Goal: Information Seeking & Learning: Learn about a topic

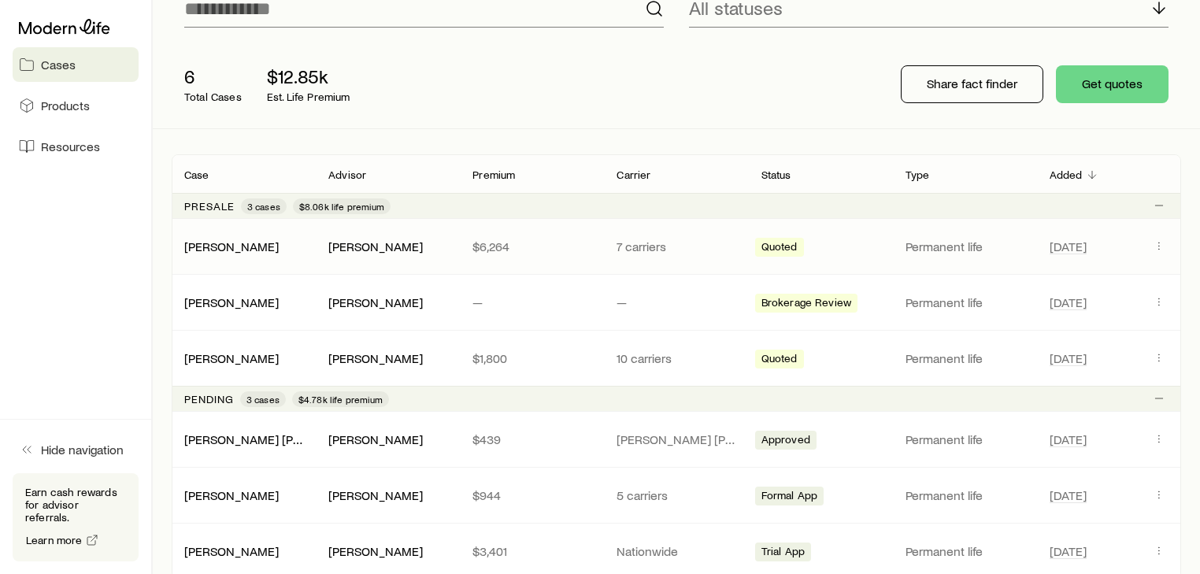
scroll to position [189, 0]
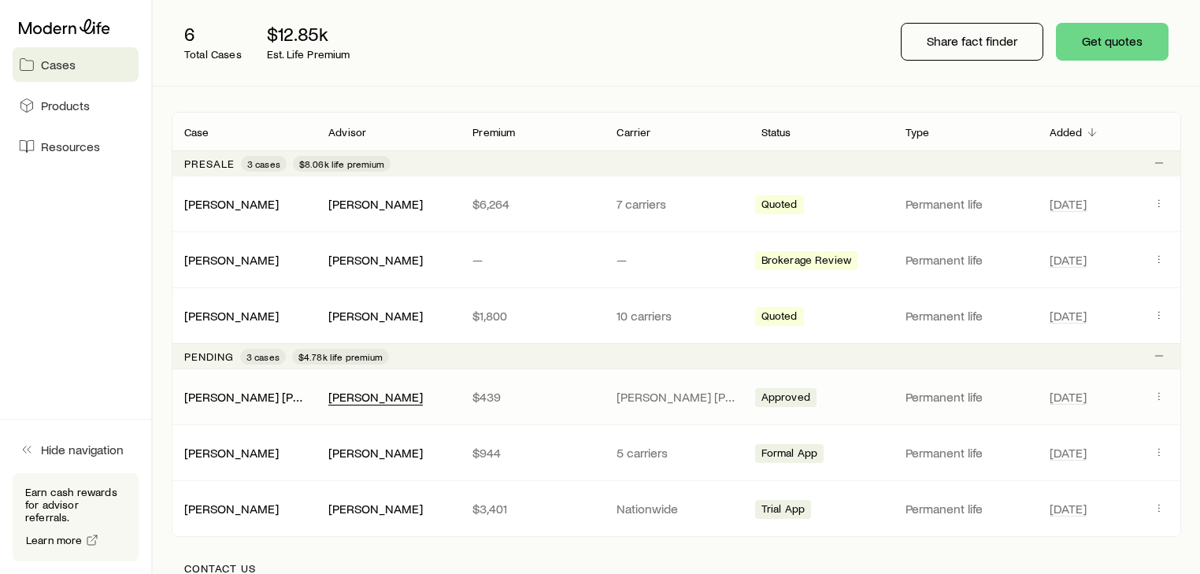
click at [415, 399] on div "[PERSON_NAME]" at bounding box center [375, 397] width 95 height 17
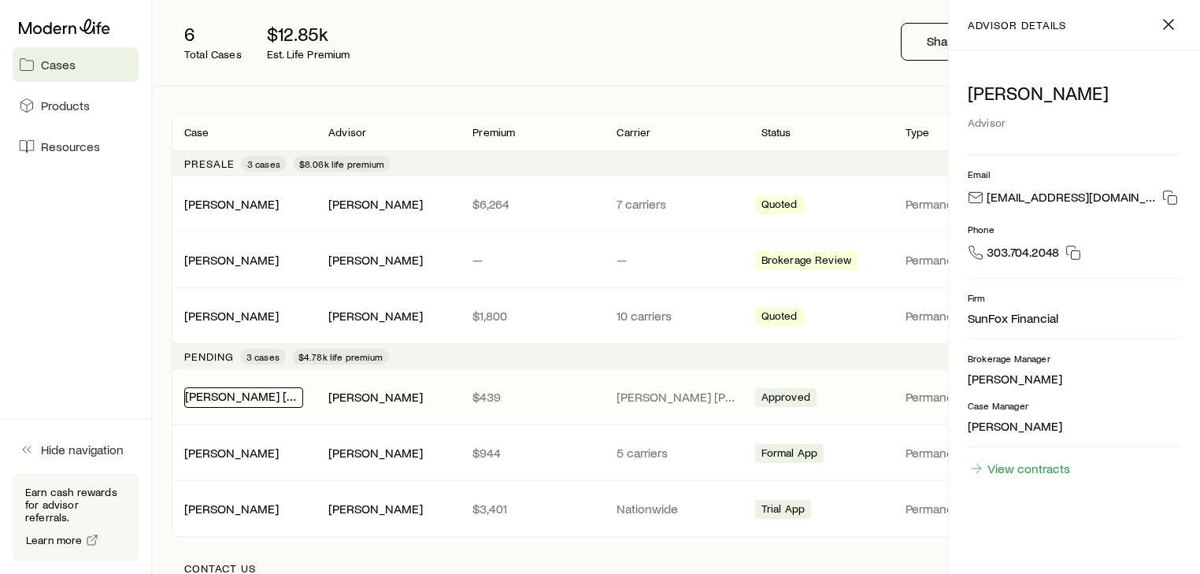
click at [246, 399] on link "[PERSON_NAME] [PERSON_NAME][DEMOGRAPHIC_DATA]" at bounding box center [345, 395] width 321 height 15
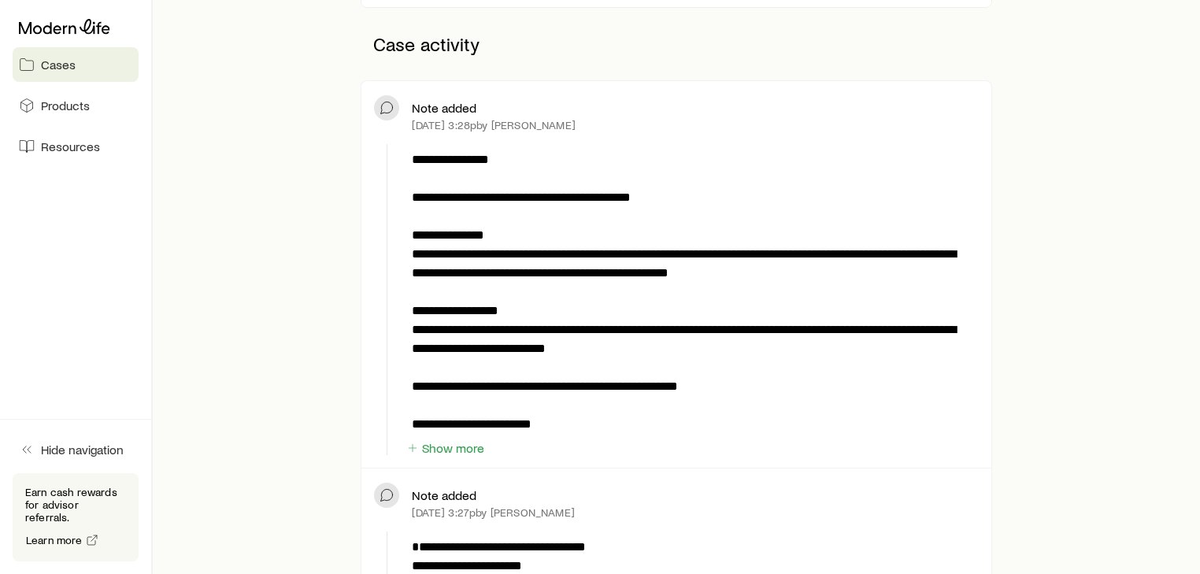
scroll to position [378, 0]
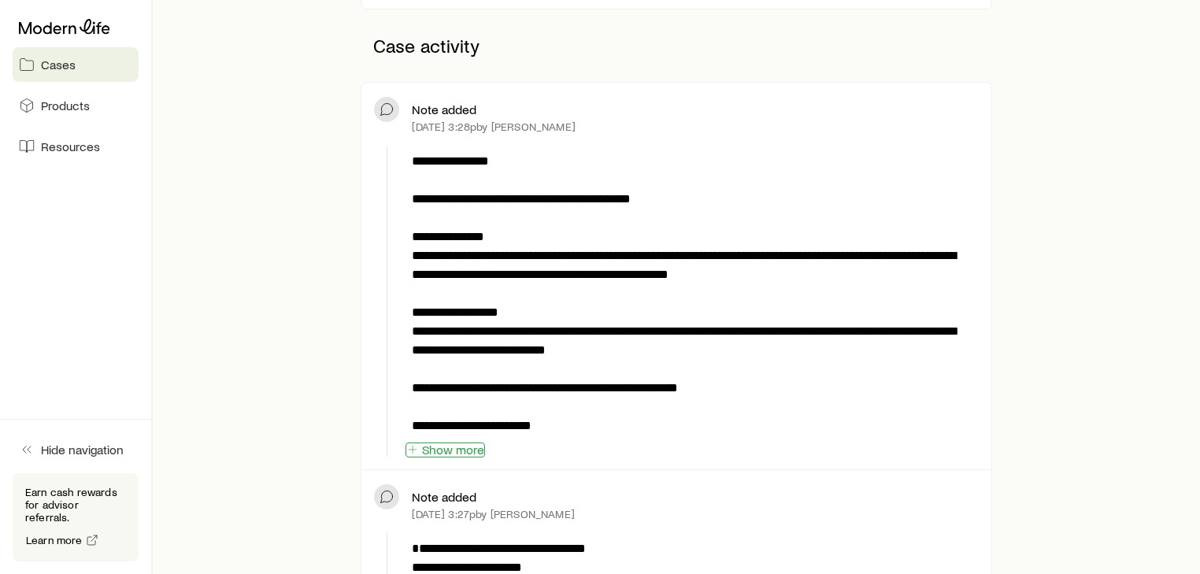
click at [453, 447] on button "Show more" at bounding box center [446, 450] width 80 height 15
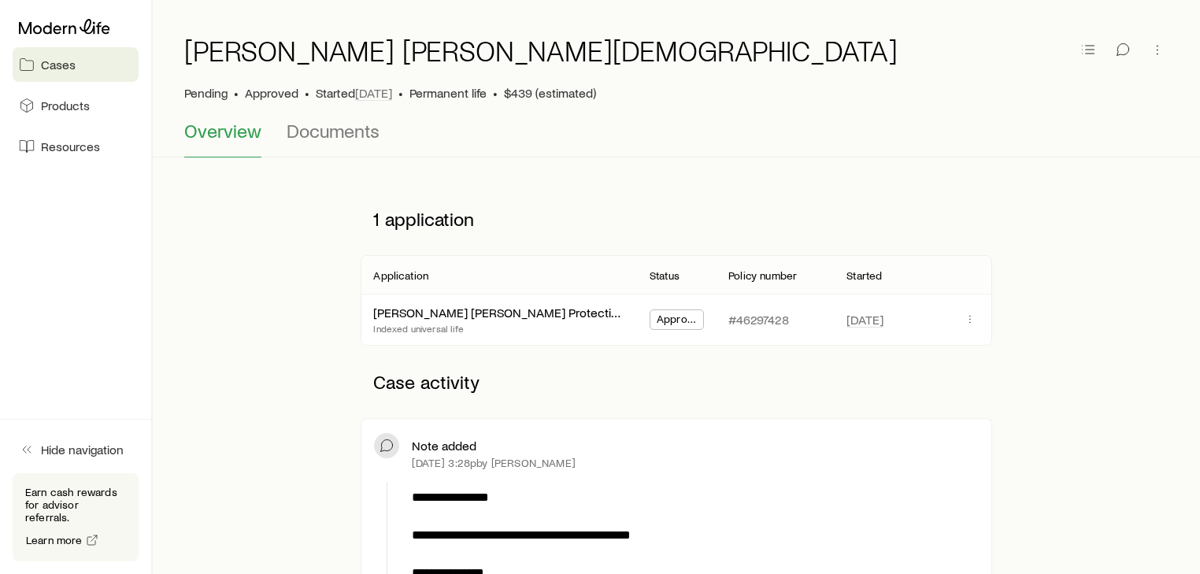
scroll to position [0, 0]
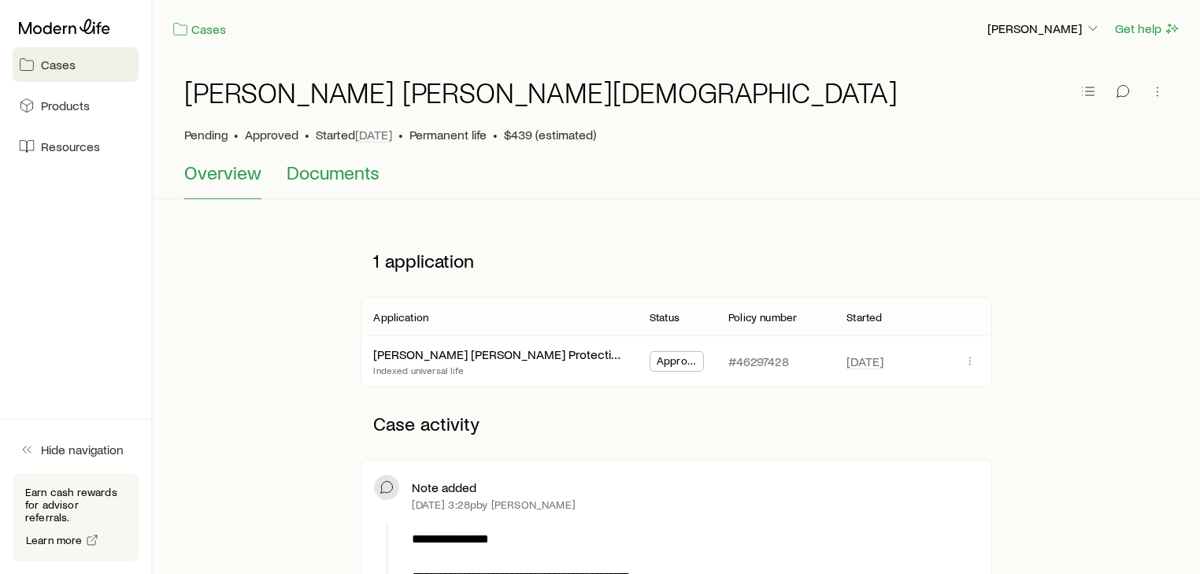
click at [317, 183] on span "Documents" at bounding box center [333, 172] width 93 height 22
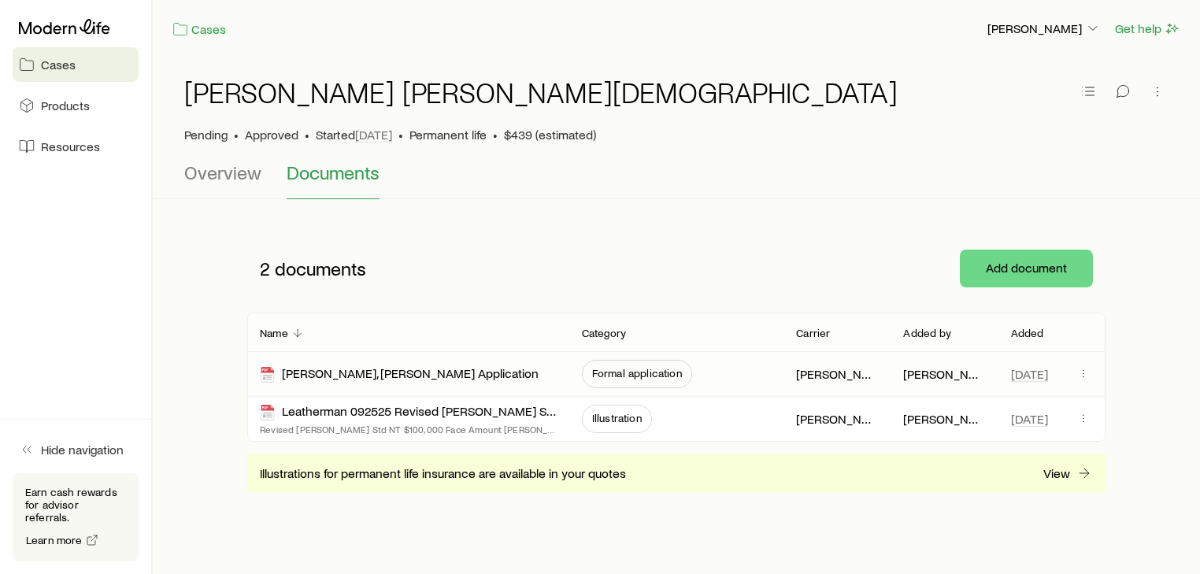
click at [633, 379] on span "Formal application" at bounding box center [637, 374] width 110 height 28
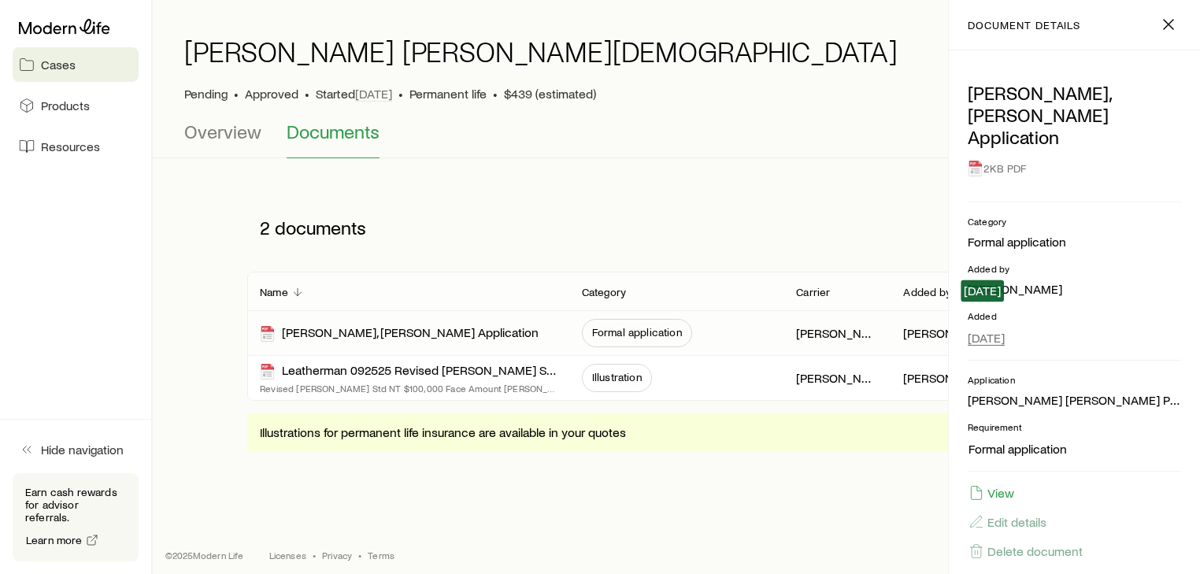
scroll to position [50, 0]
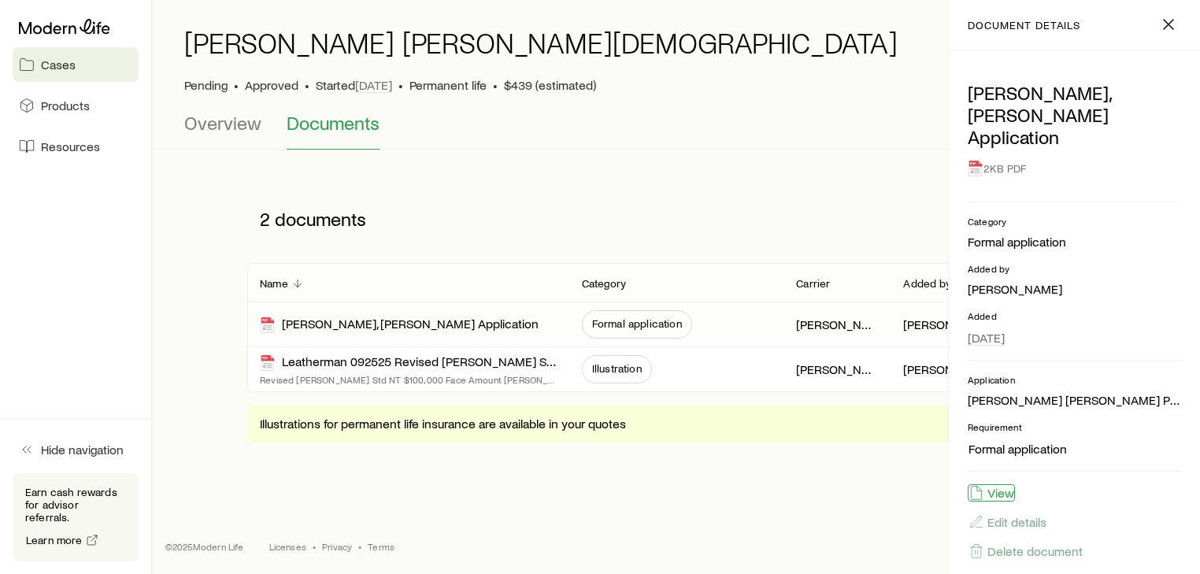
click at [1004, 484] on button "View" at bounding box center [991, 492] width 47 height 17
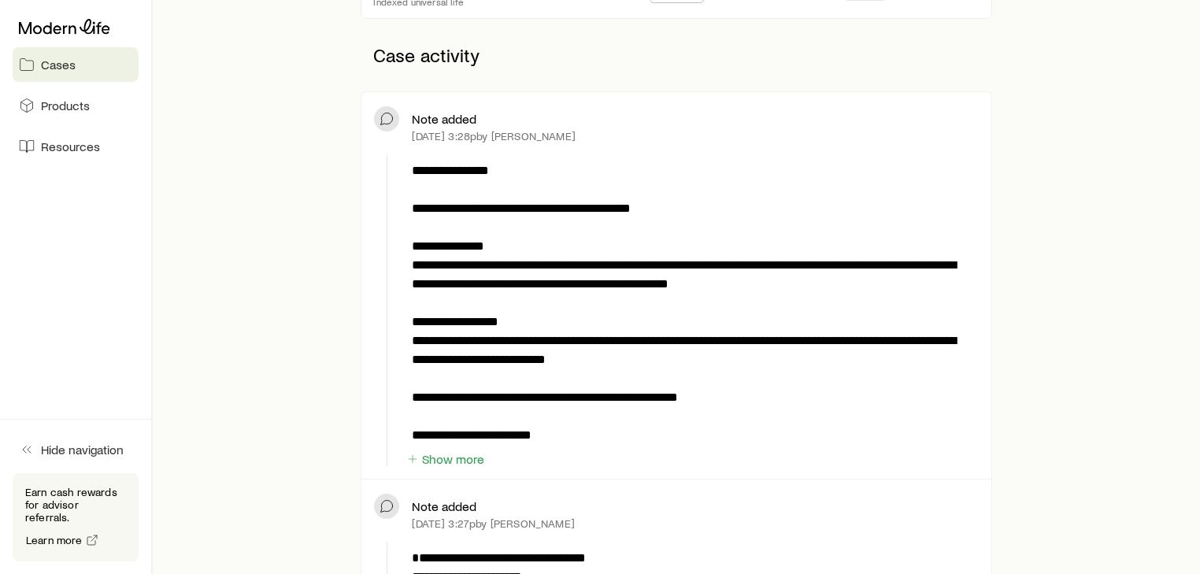
scroll to position [378, 0]
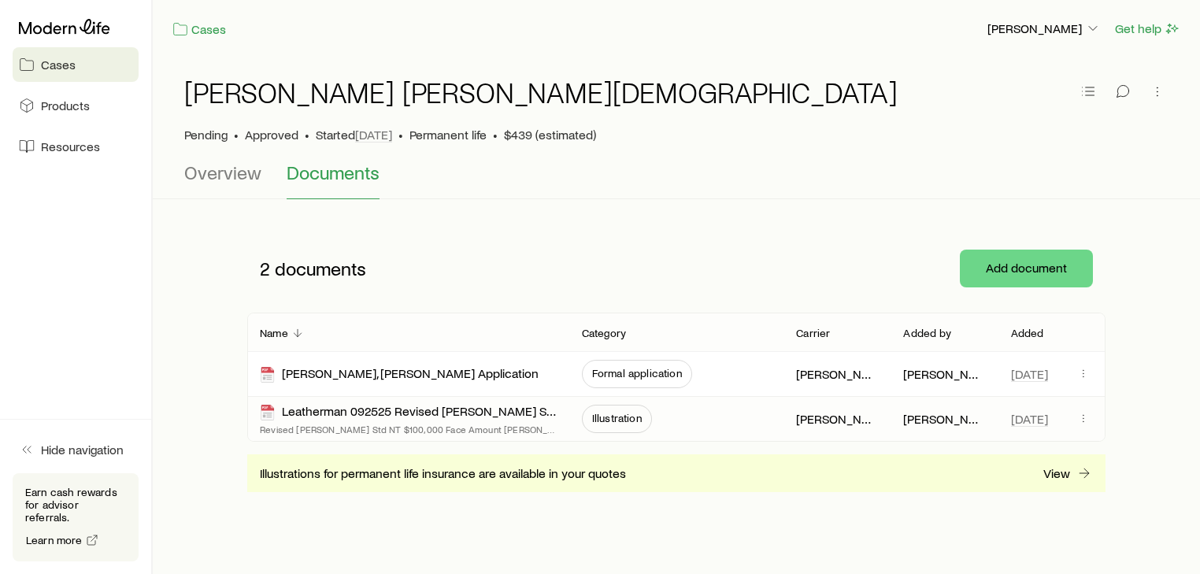
click at [606, 421] on span "Illustration" at bounding box center [617, 418] width 50 height 13
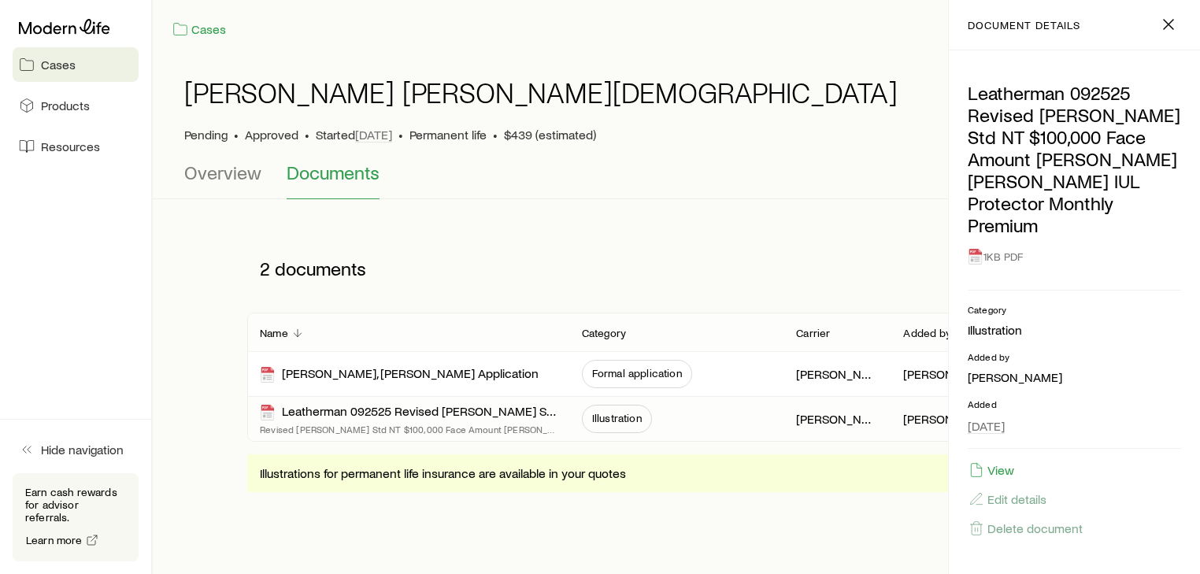
click at [621, 420] on span "Illustration" at bounding box center [617, 418] width 50 height 13
click at [712, 246] on div "2 documents" at bounding box center [499, 268] width 504 height 47
click at [1169, 19] on icon "button" at bounding box center [1168, 24] width 19 height 19
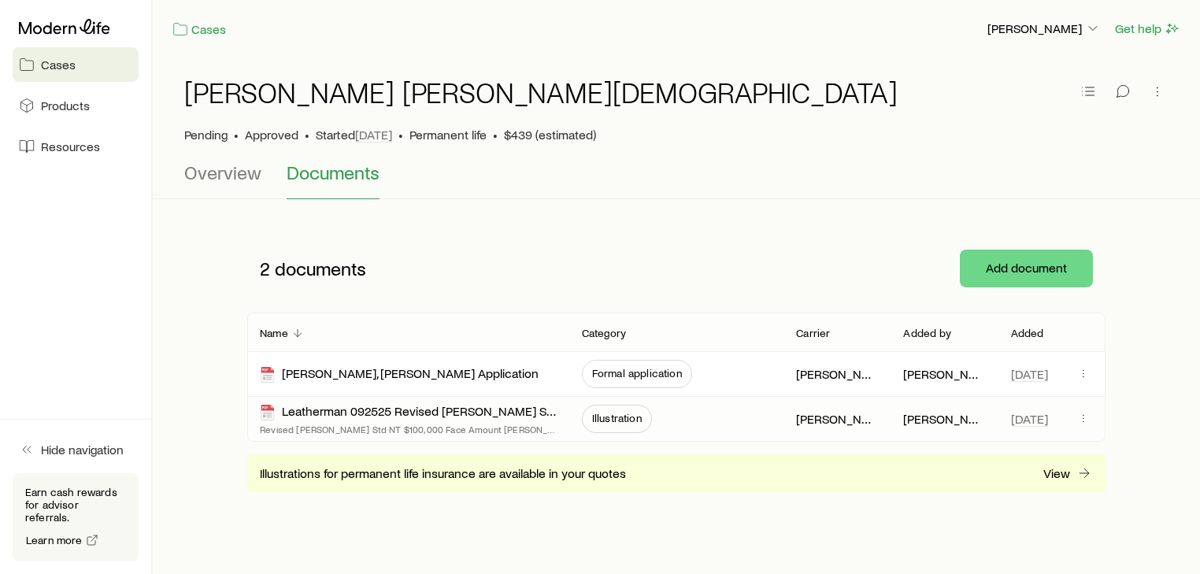
click at [629, 421] on span "Illustration" at bounding box center [617, 418] width 50 height 13
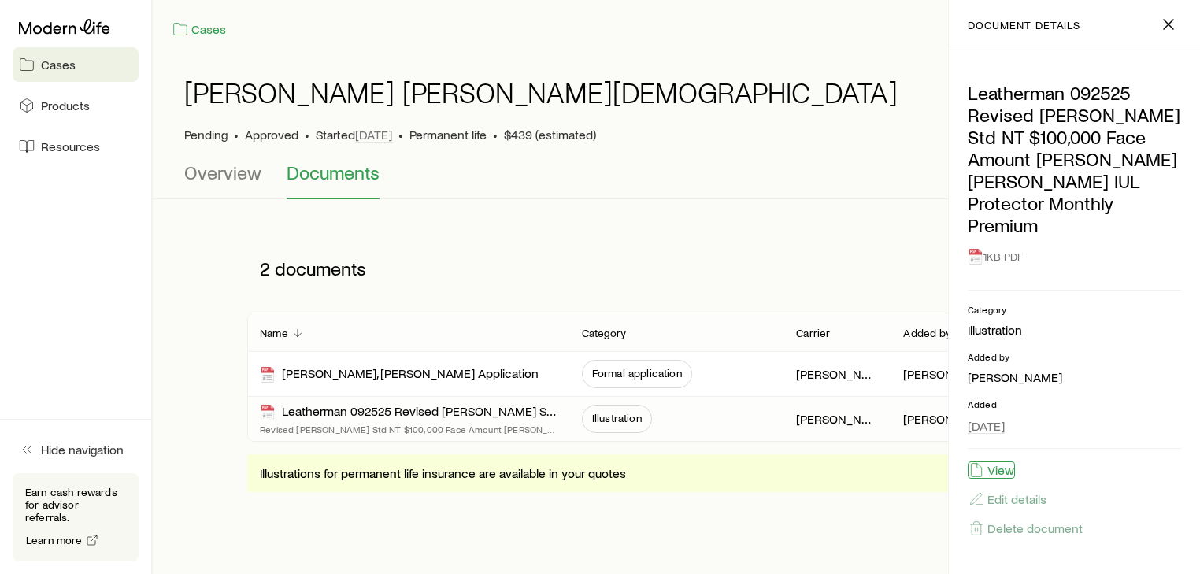
click at [1005, 462] on button "View" at bounding box center [991, 470] width 47 height 17
click at [60, 69] on span "Cases" at bounding box center [58, 65] width 35 height 16
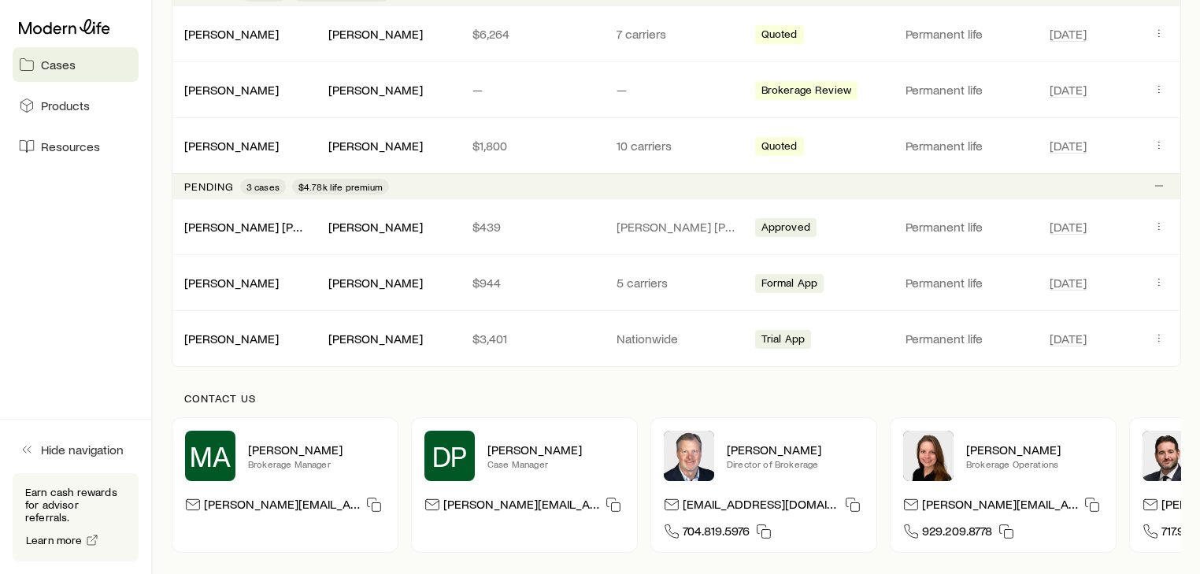
scroll to position [378, 0]
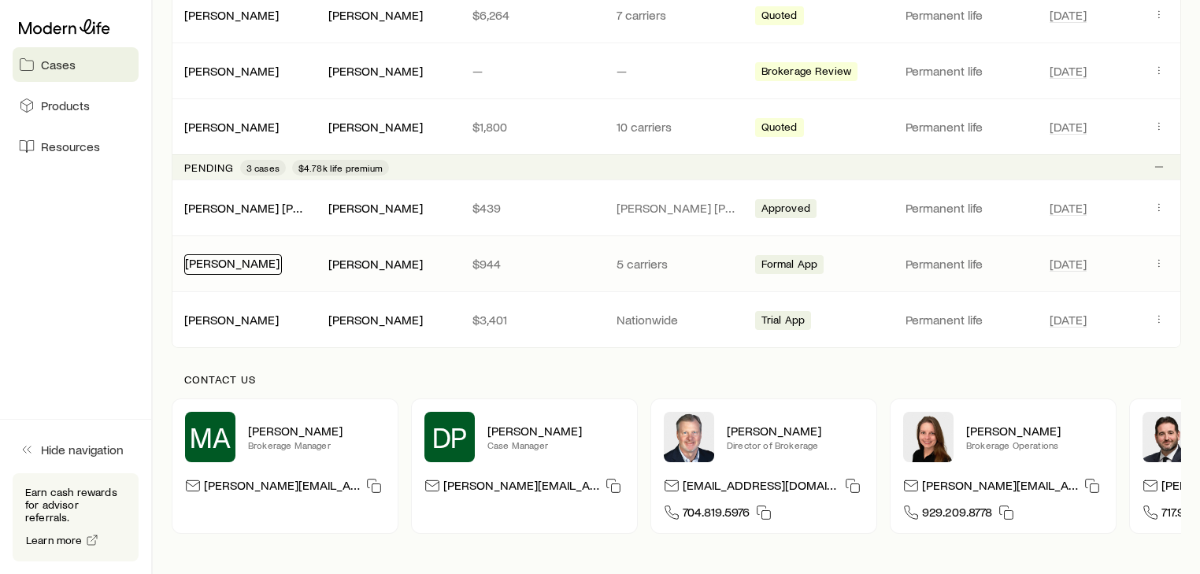
click at [240, 264] on link "[PERSON_NAME]" at bounding box center [232, 262] width 95 height 15
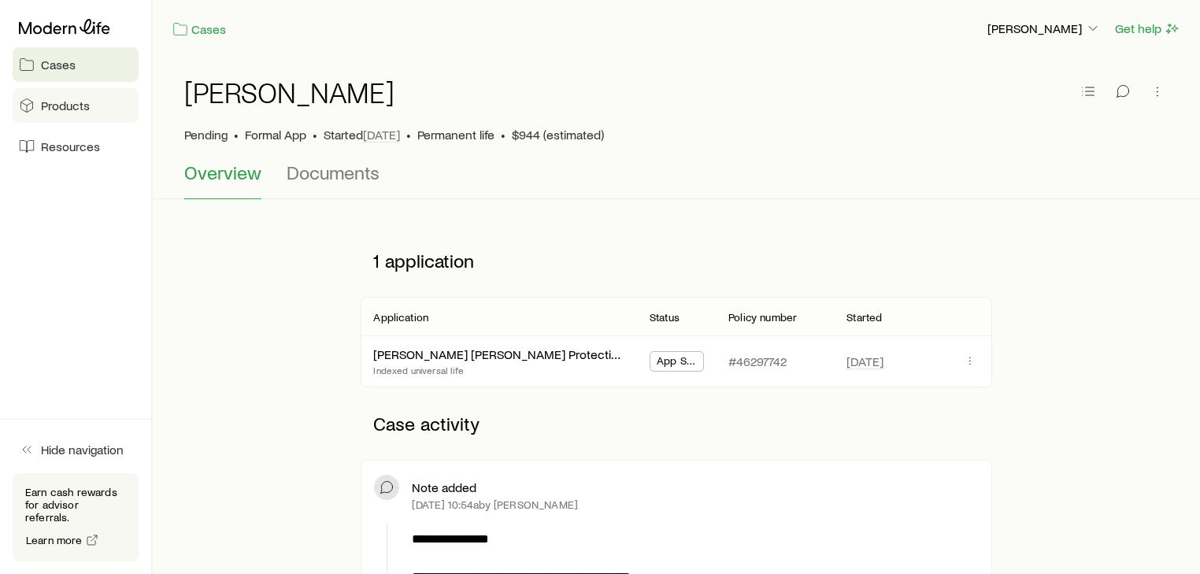
click at [59, 107] on span "Products" at bounding box center [65, 106] width 49 height 16
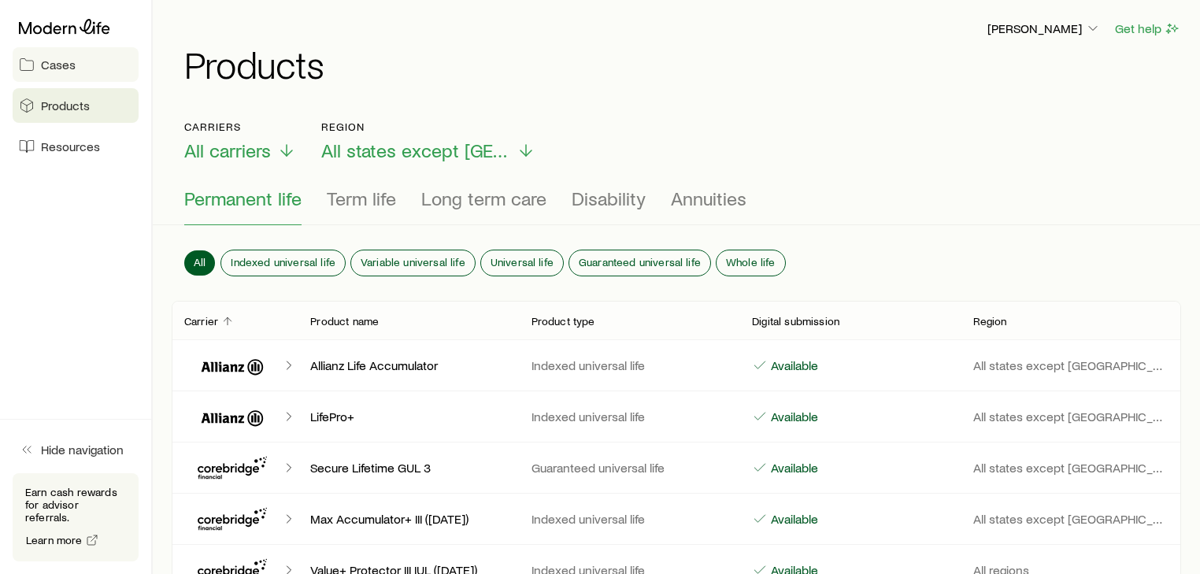
click at [61, 65] on span "Cases" at bounding box center [58, 65] width 35 height 16
